Goal: Task Accomplishment & Management: Use online tool/utility

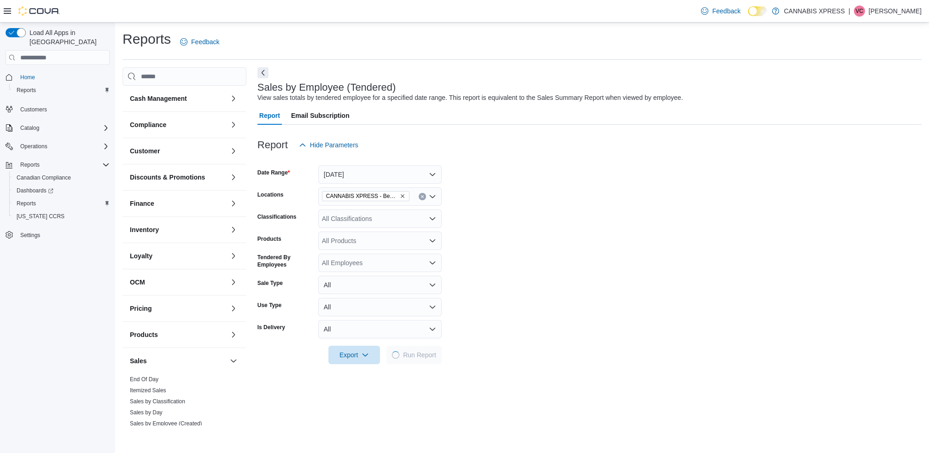
scroll to position [279, 0]
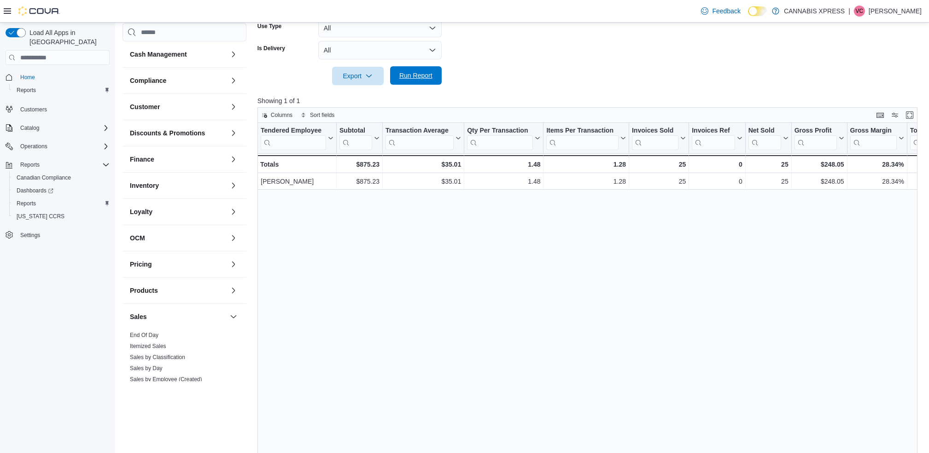
click at [414, 81] on span "Run Report" at bounding box center [416, 75] width 41 height 18
click at [377, 81] on span "Export" at bounding box center [358, 75] width 41 height 18
click at [440, 67] on div "Export Run Report" at bounding box center [350, 76] width 184 height 18
click at [437, 69] on button "Run Report" at bounding box center [416, 75] width 52 height 18
click at [426, 69] on span "Run Report" at bounding box center [416, 75] width 41 height 18
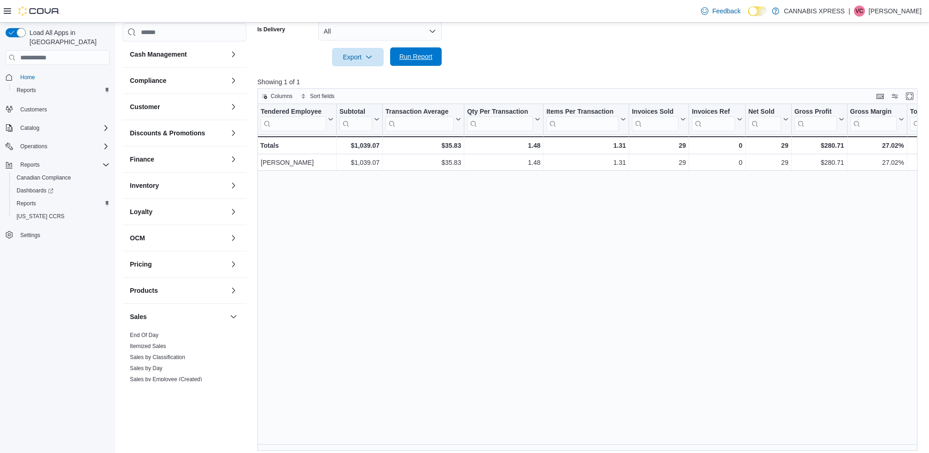
scroll to position [303, 0]
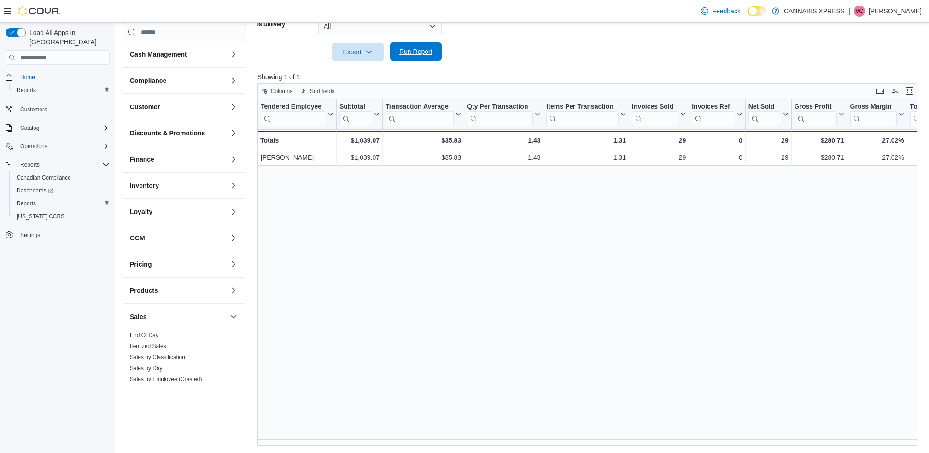
click at [421, 58] on span "Run Report" at bounding box center [416, 51] width 41 height 18
click at [421, 49] on span "Run Report" at bounding box center [415, 51] width 33 height 9
click at [419, 48] on span "Run Report" at bounding box center [415, 51] width 33 height 9
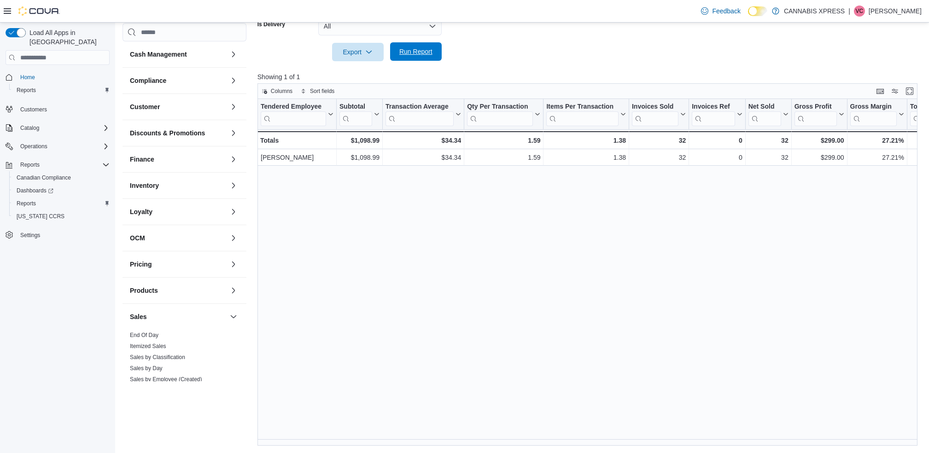
click at [419, 48] on span "Run Report" at bounding box center [415, 51] width 33 height 9
click at [409, 43] on span "Run Report" at bounding box center [416, 51] width 41 height 18
click at [407, 58] on span "Run Report" at bounding box center [416, 51] width 41 height 18
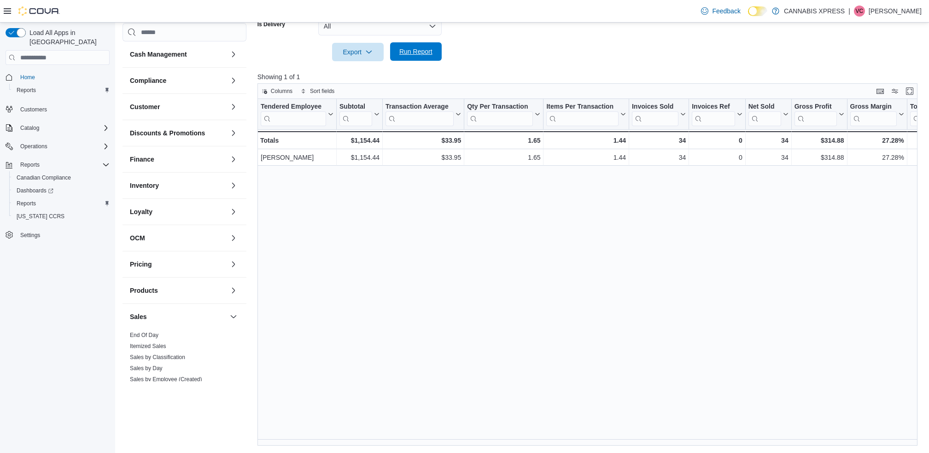
click at [407, 58] on span "Run Report" at bounding box center [416, 51] width 41 height 18
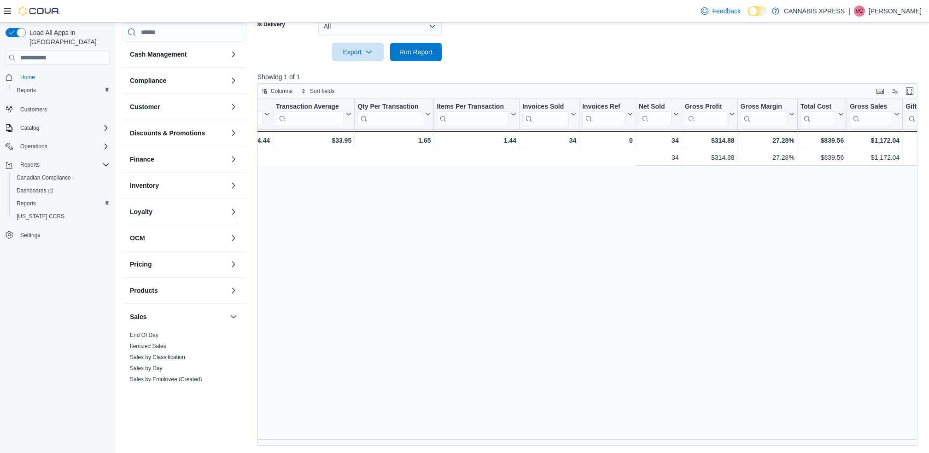
scroll to position [0, 0]
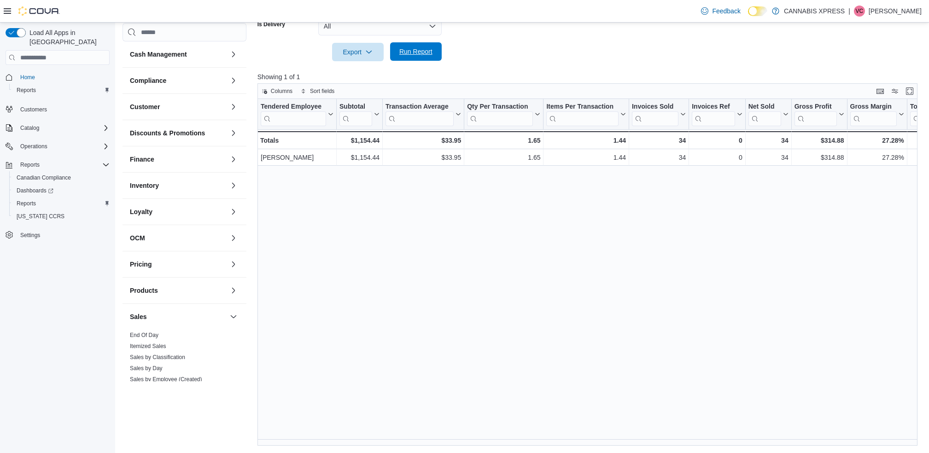
click at [416, 54] on span "Run Report" at bounding box center [415, 51] width 33 height 9
click at [407, 64] on div at bounding box center [591, 66] width 667 height 11
click at [403, 55] on span "Run Report" at bounding box center [415, 51] width 33 height 9
click at [406, 52] on span "Run Report" at bounding box center [415, 51] width 33 height 9
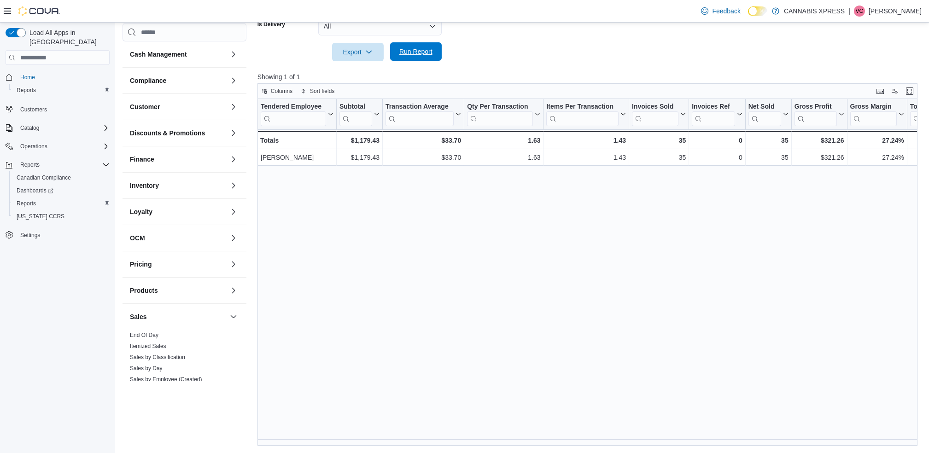
click at [406, 52] on span "Run Report" at bounding box center [415, 51] width 33 height 9
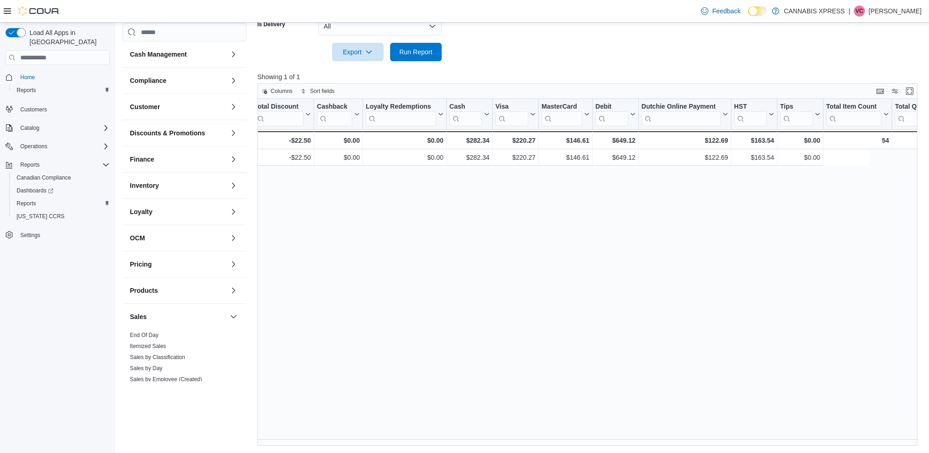
scroll to position [0, 947]
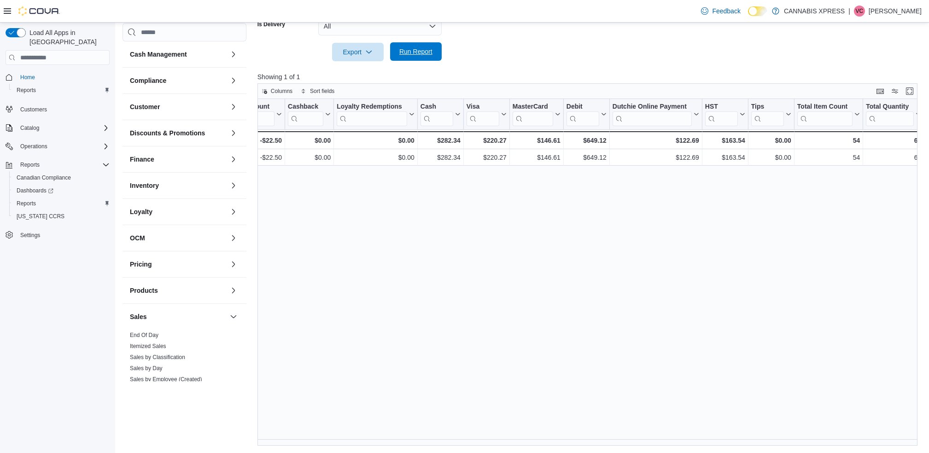
click at [399, 46] on span "Run Report" at bounding box center [416, 51] width 41 height 18
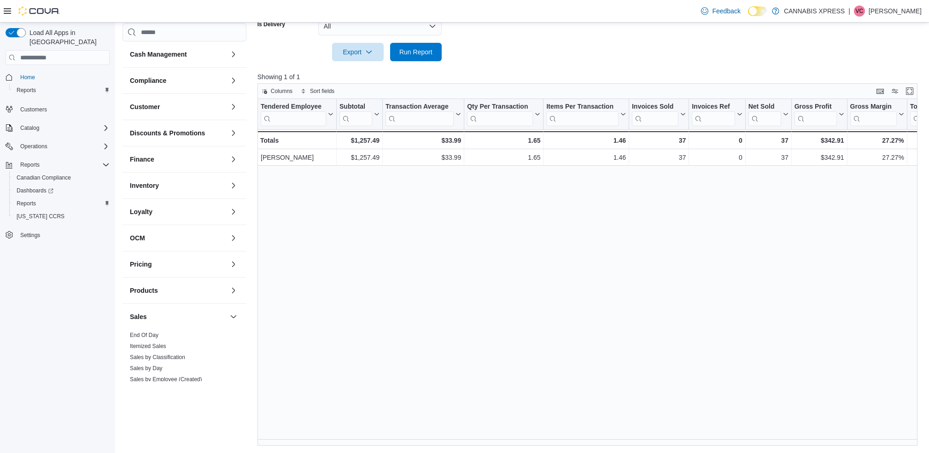
click at [424, 61] on div at bounding box center [591, 66] width 667 height 11
click at [424, 61] on span "Run Report" at bounding box center [416, 51] width 41 height 18
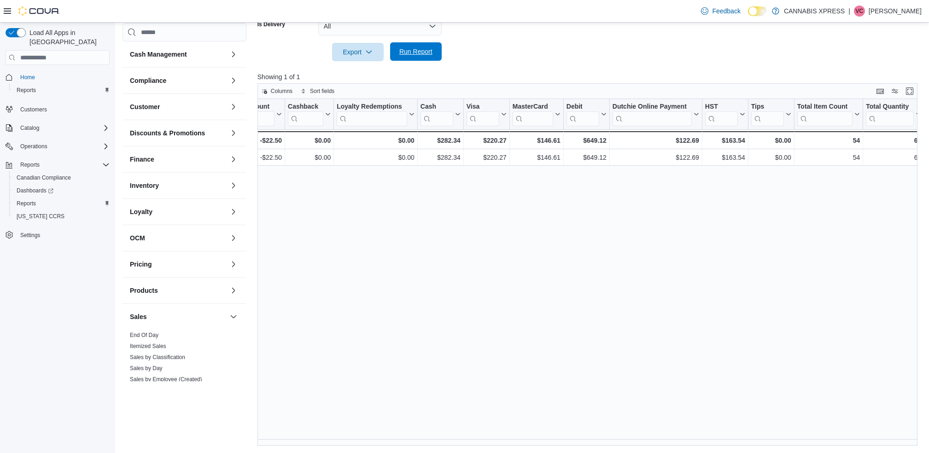
click at [421, 44] on span "Run Report" at bounding box center [416, 51] width 41 height 18
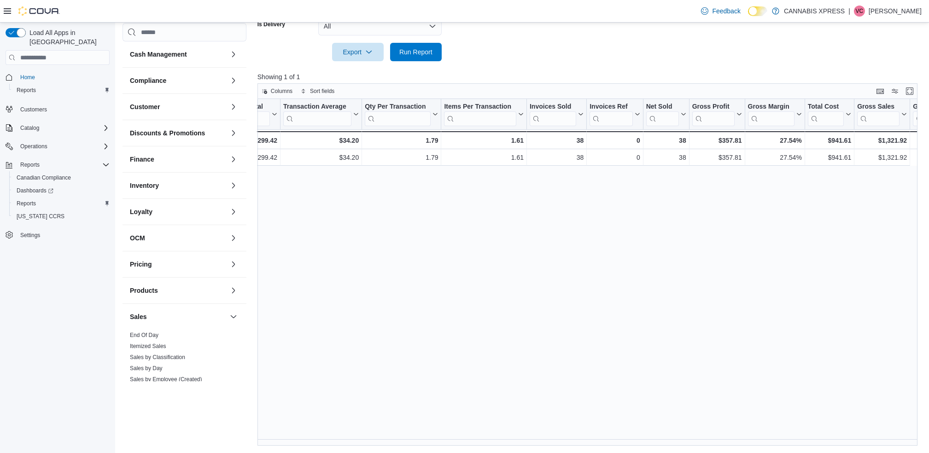
scroll to position [0, 0]
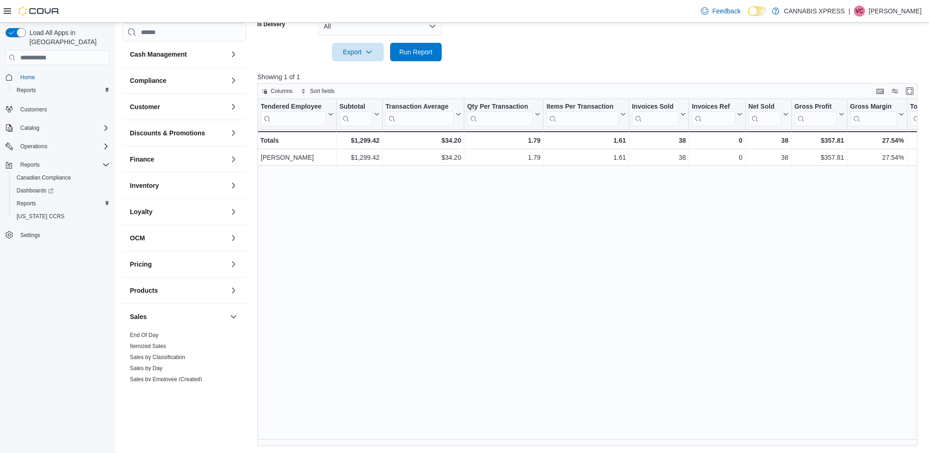
click at [413, 75] on p "Showing 1 of 1" at bounding box center [591, 76] width 667 height 9
drag, startPoint x: 413, startPoint y: 75, endPoint x: 403, endPoint y: 50, distance: 26.9
click at [403, 50] on div "Report Hide Parameters Date Range [DATE] Locations CANNABIS XPRESS - Beeton (Ma…" at bounding box center [591, 134] width 667 height 624
click at [907, 18] on div "Feedback Dark Mode CANNABIS XPRESS | VC [PERSON_NAME]" at bounding box center [810, 11] width 224 height 18
click at [895, 12] on p "[PERSON_NAME]" at bounding box center [895, 11] width 53 height 11
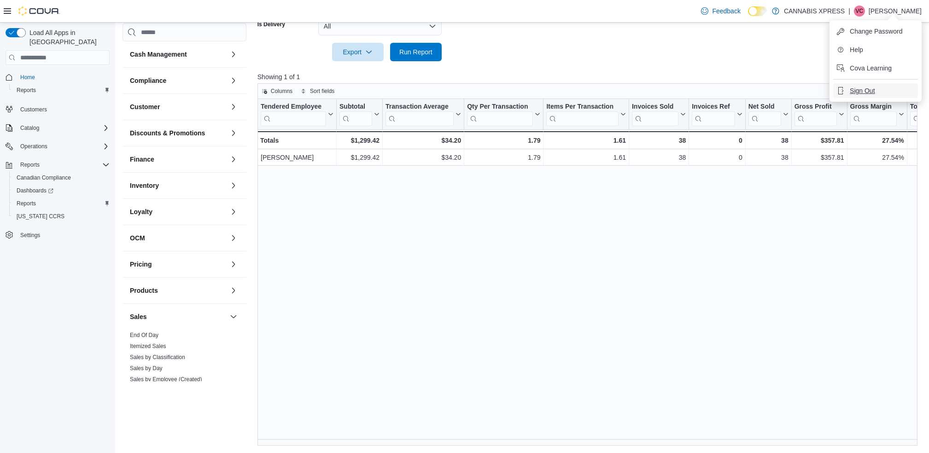
click at [874, 90] on span "Sign Out" at bounding box center [862, 90] width 25 height 9
